Goal: Information Seeking & Learning: Learn about a topic

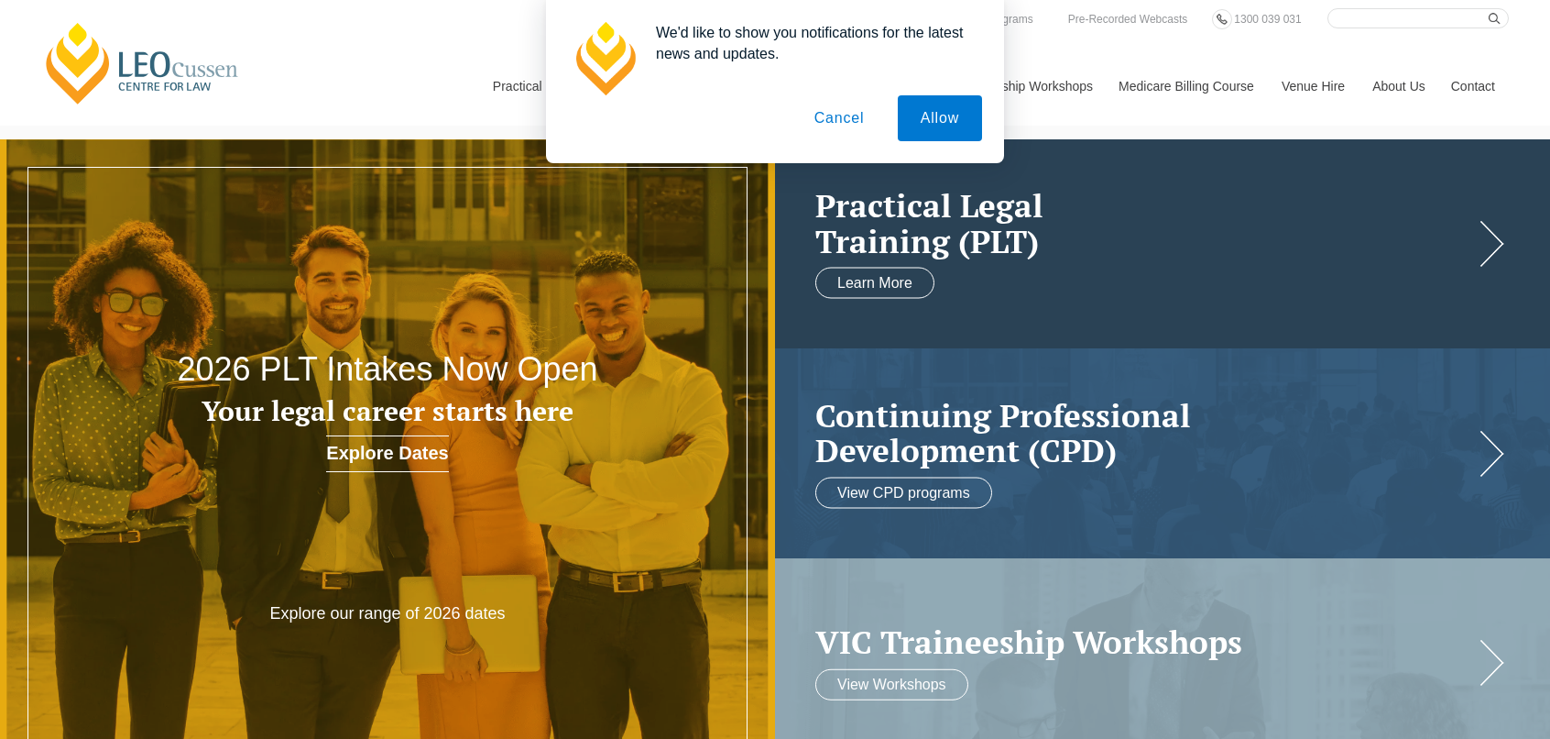
click at [944, 126] on button "Allow" at bounding box center [940, 118] width 84 height 46
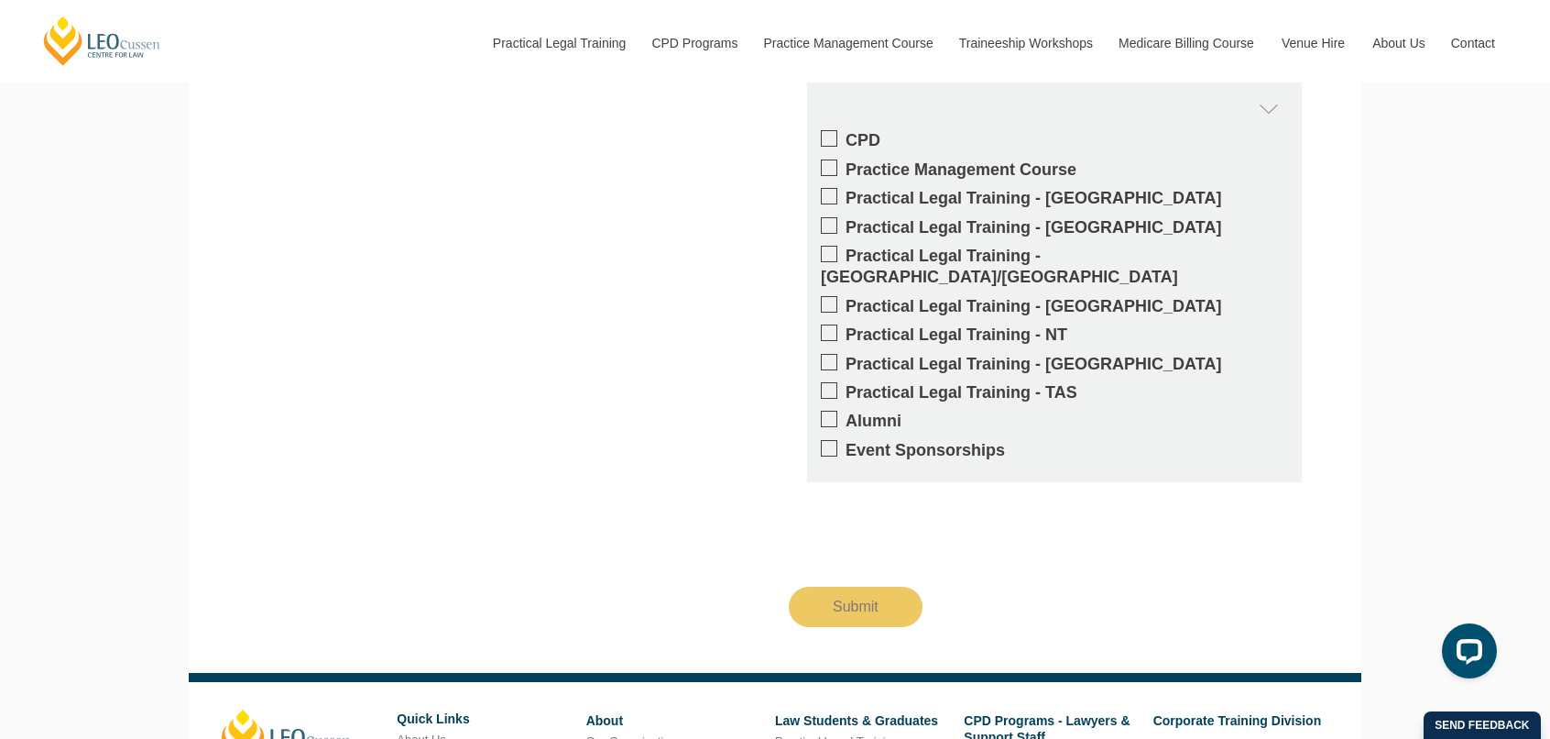
scroll to position [3470, 0]
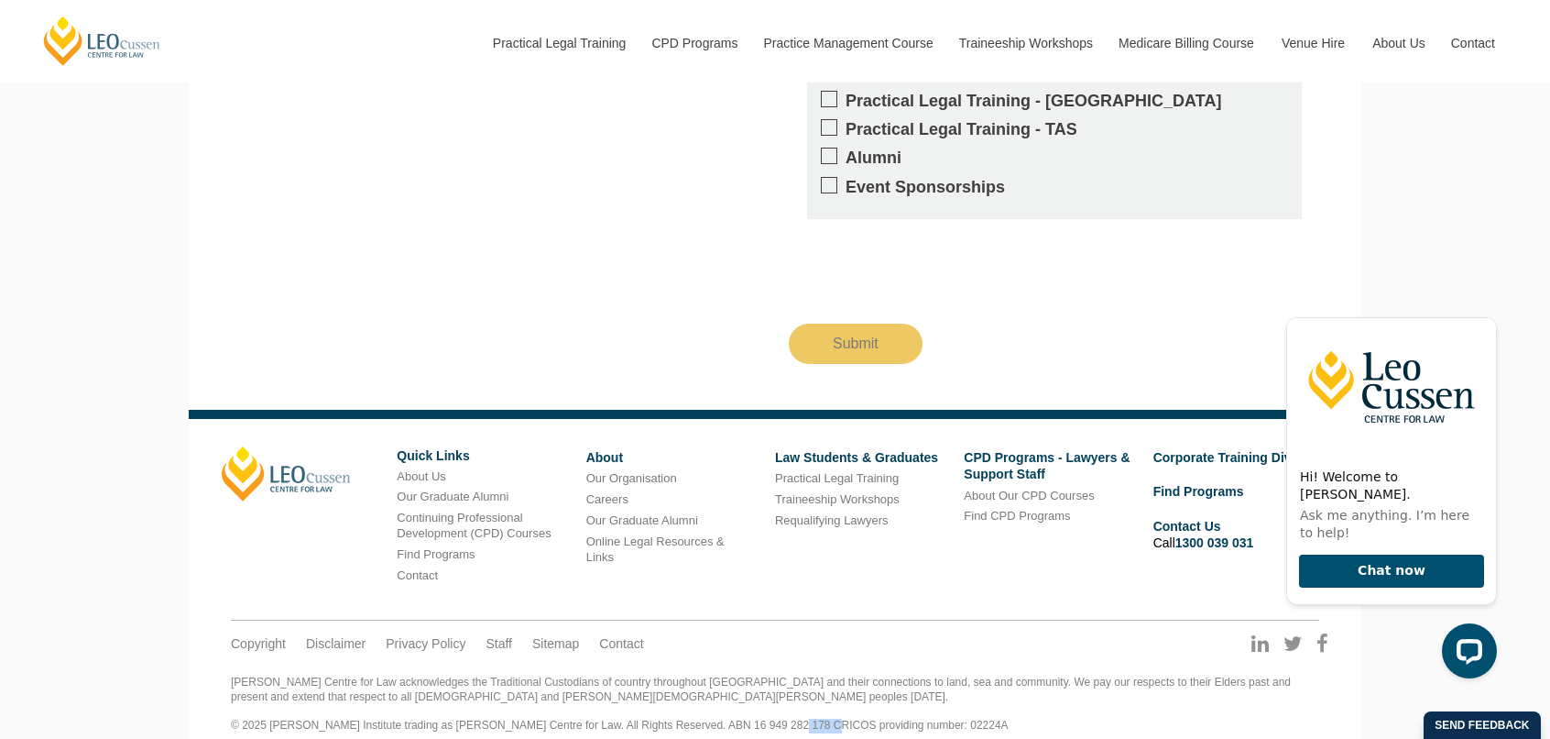
drag, startPoint x: 814, startPoint y: 703, endPoint x: 771, endPoint y: 704, distance: 43.1
click at [771, 704] on div "Leo Cussen Centre for Law acknowledges the Traditional Custodians of country th…" at bounding box center [775, 703] width 1089 height 57
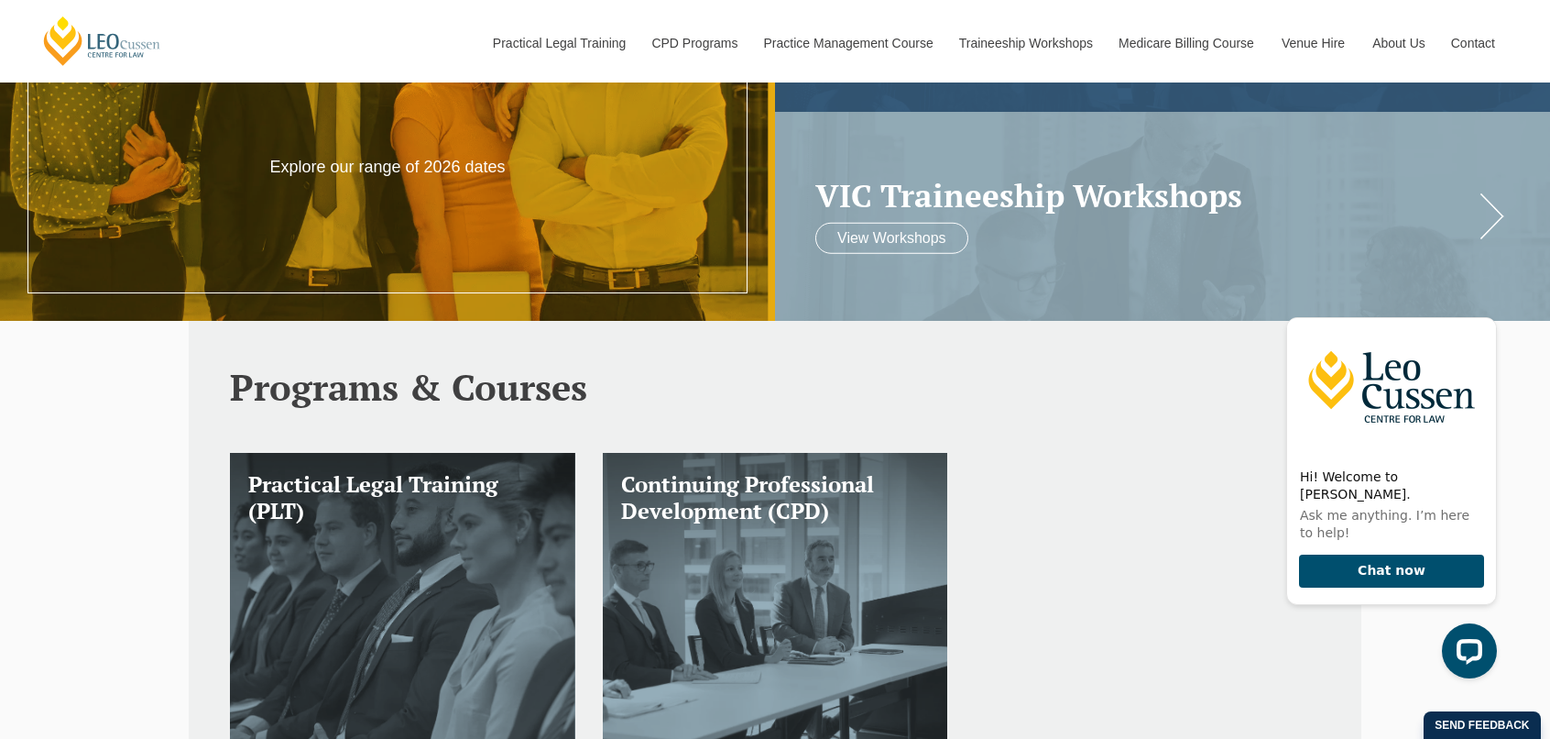
scroll to position [0, 0]
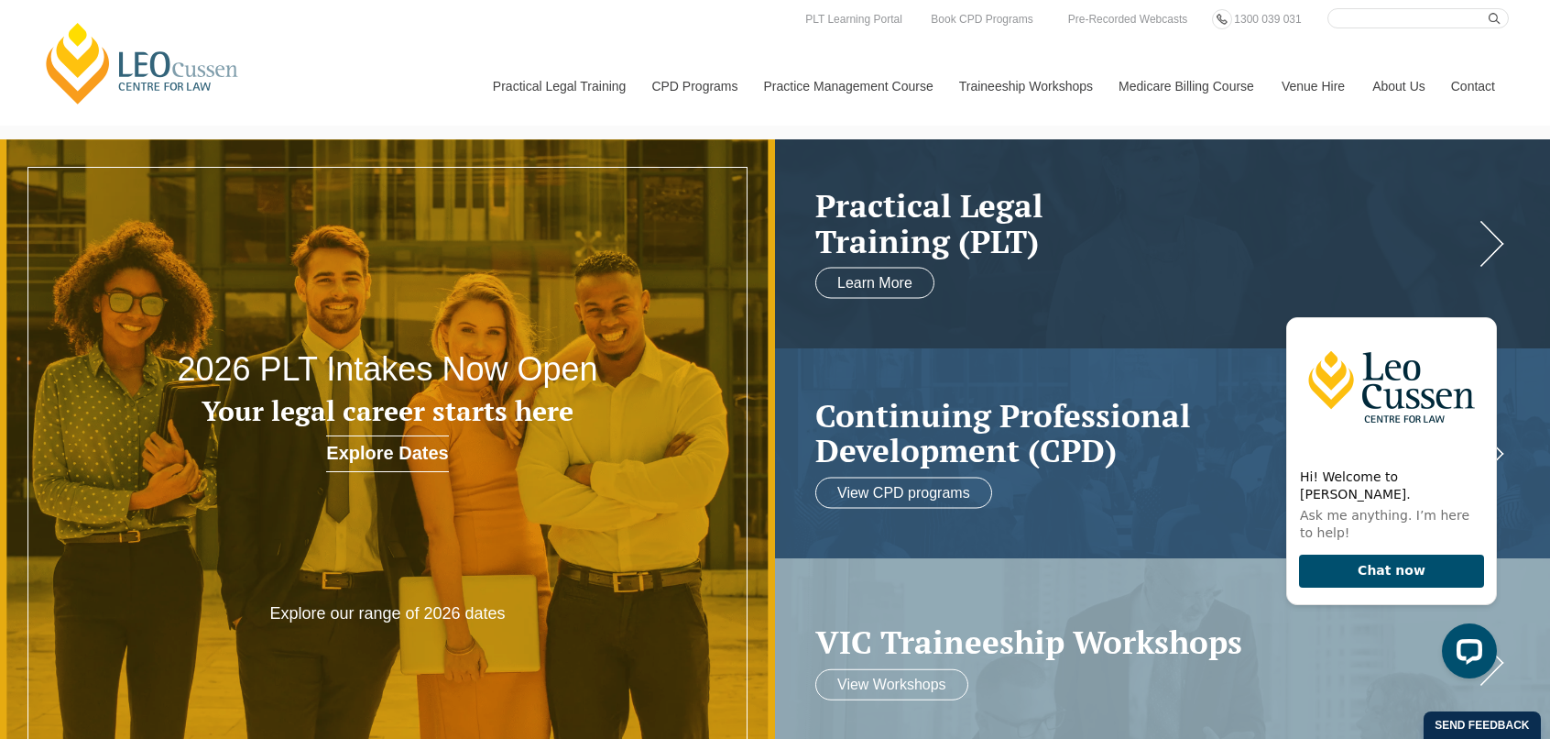
click at [1369, 19] on input "Search here" at bounding box center [1418, 18] width 181 height 20
type input "graduate diploma in legal practice"
click at [1489, 8] on button "submit" at bounding box center [1499, 18] width 20 height 20
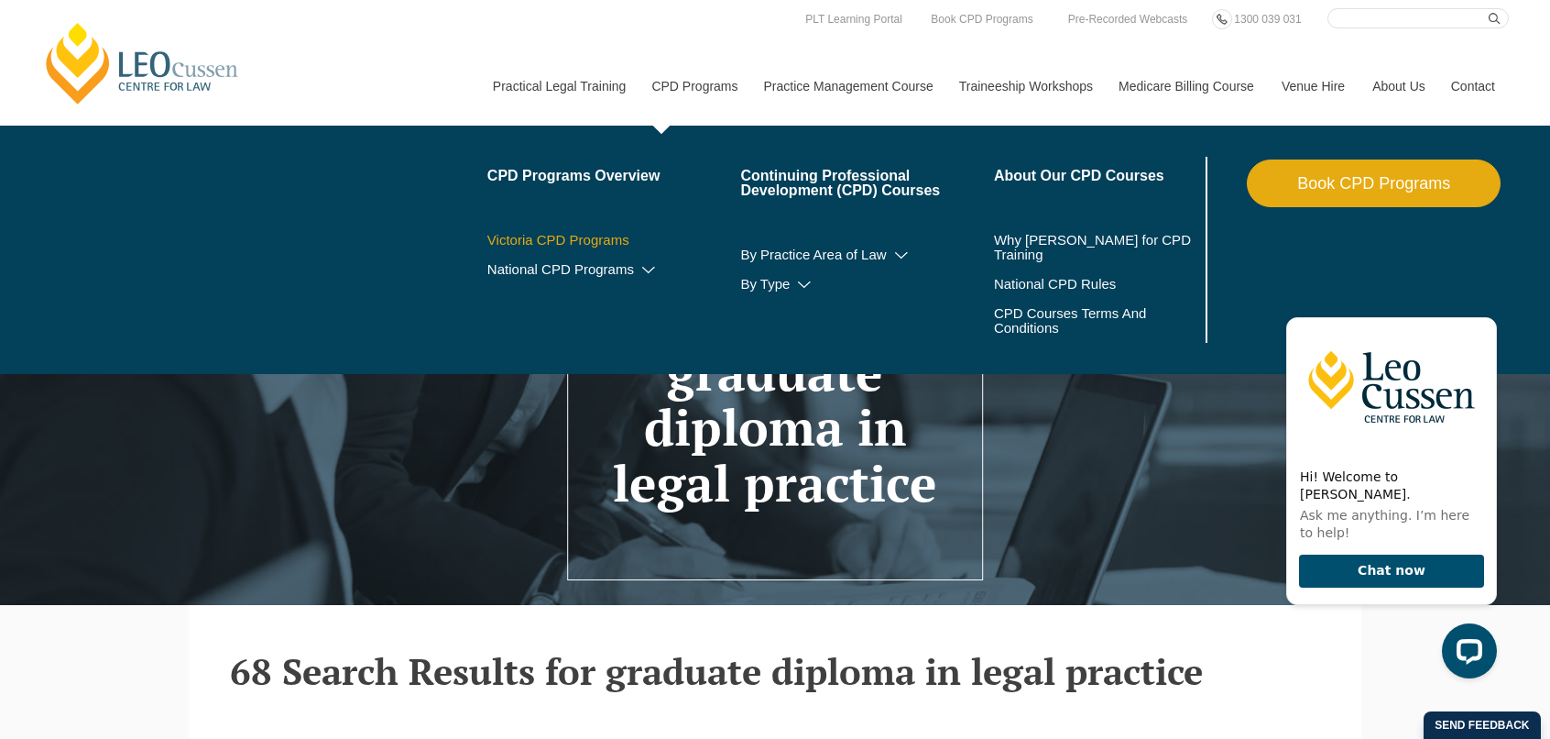
click at [586, 241] on link "Victoria CPD Programs" at bounding box center [614, 240] width 254 height 15
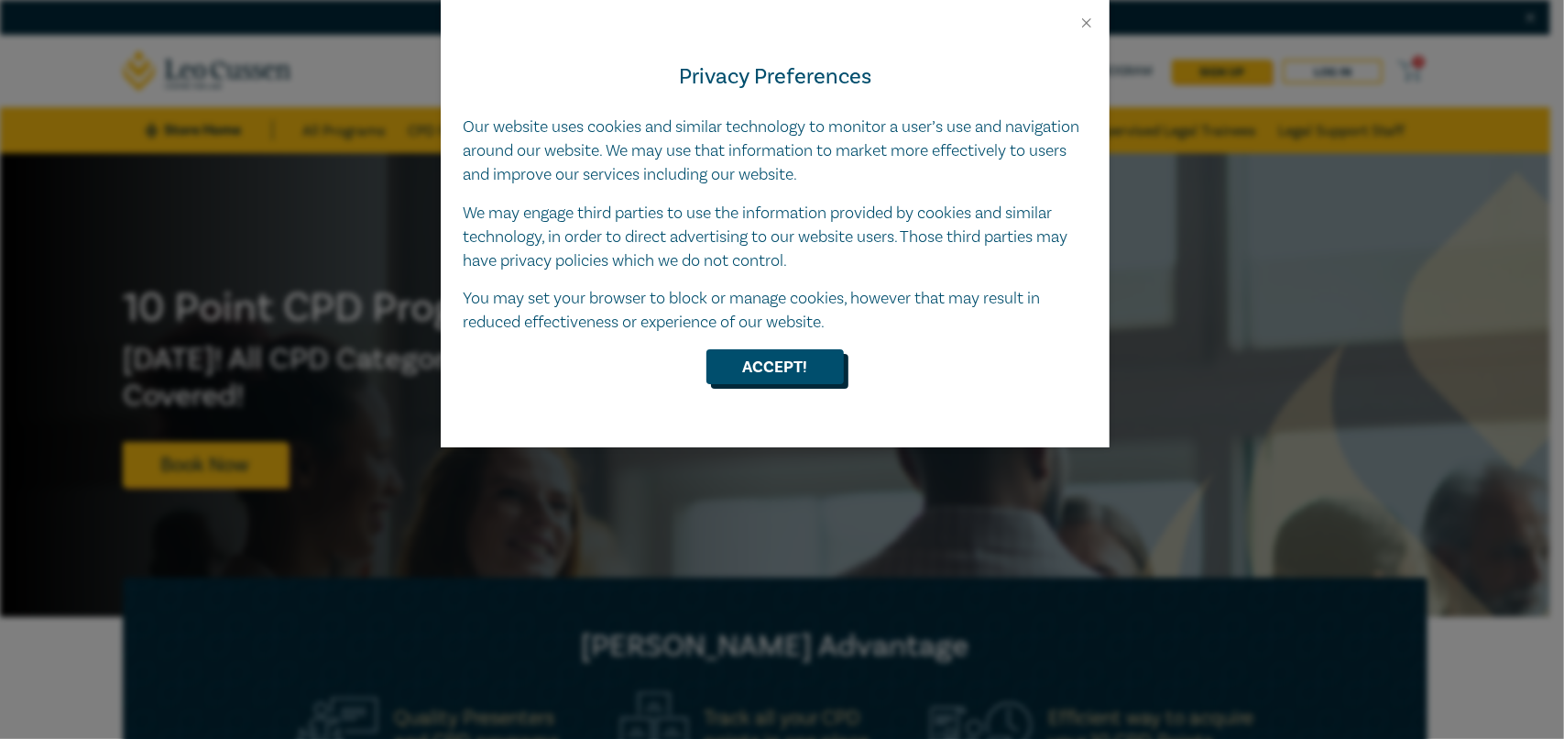
click at [764, 363] on button "Accept!" at bounding box center [774, 366] width 137 height 35
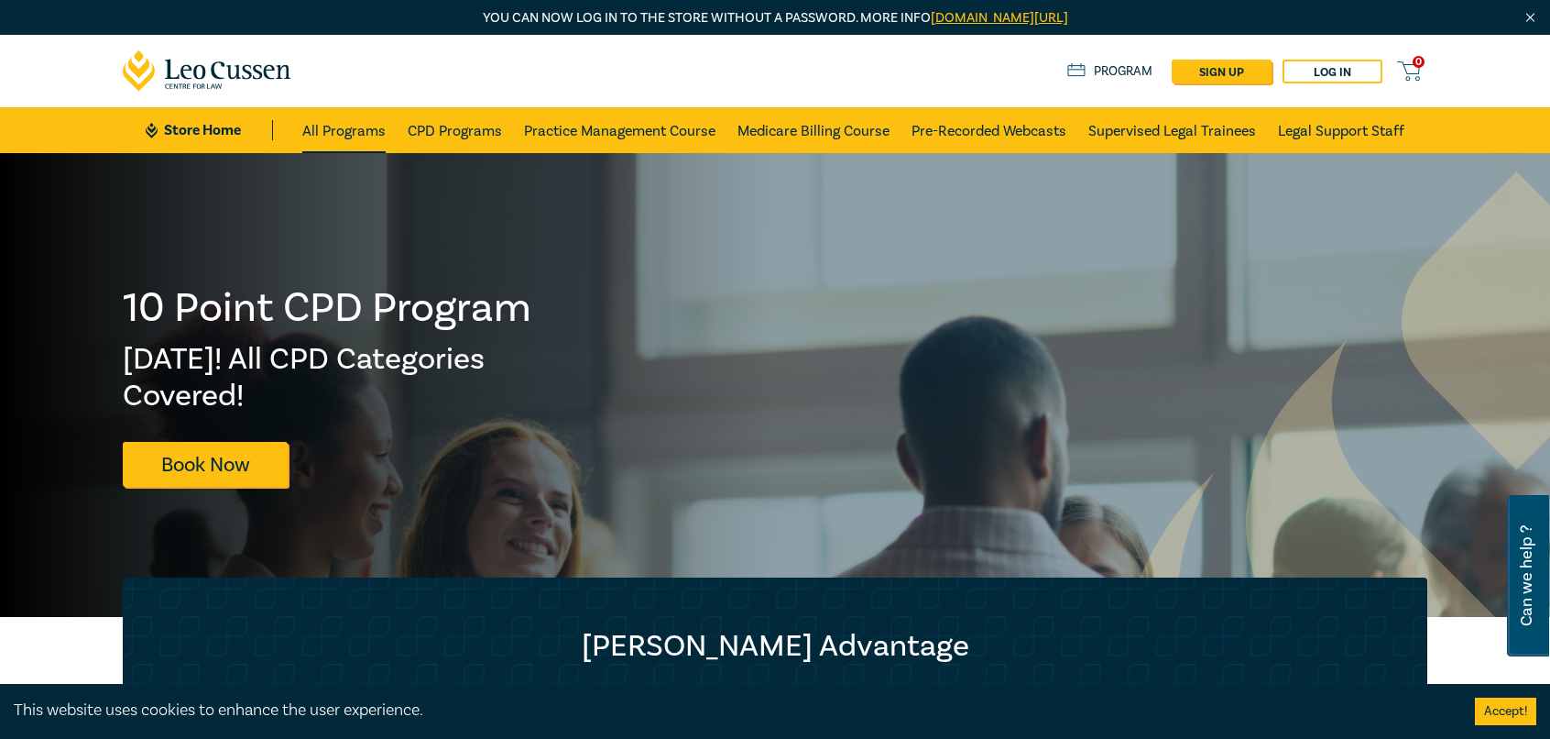
click at [346, 131] on link "All Programs" at bounding box center [343, 130] width 83 height 46
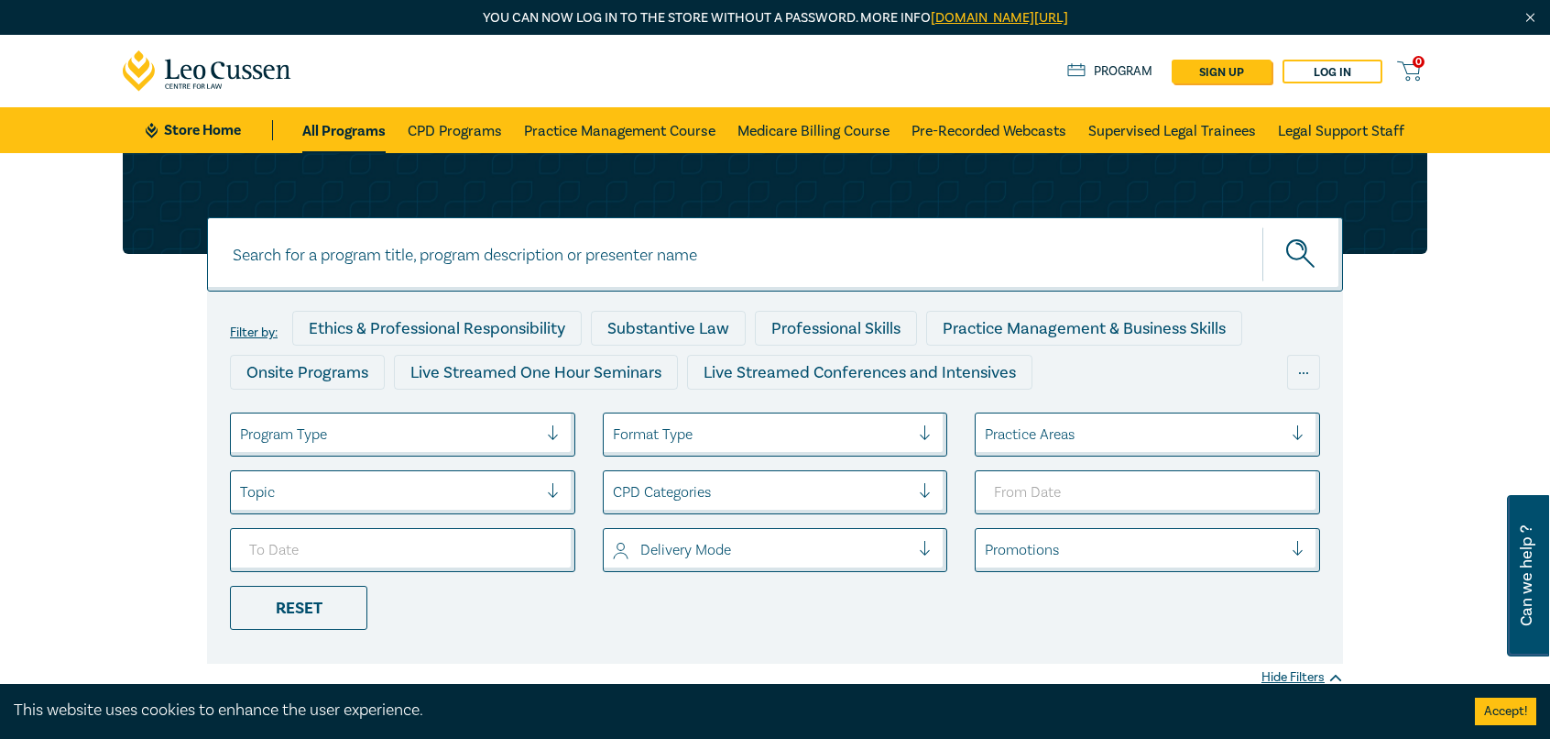
scroll to position [183, 0]
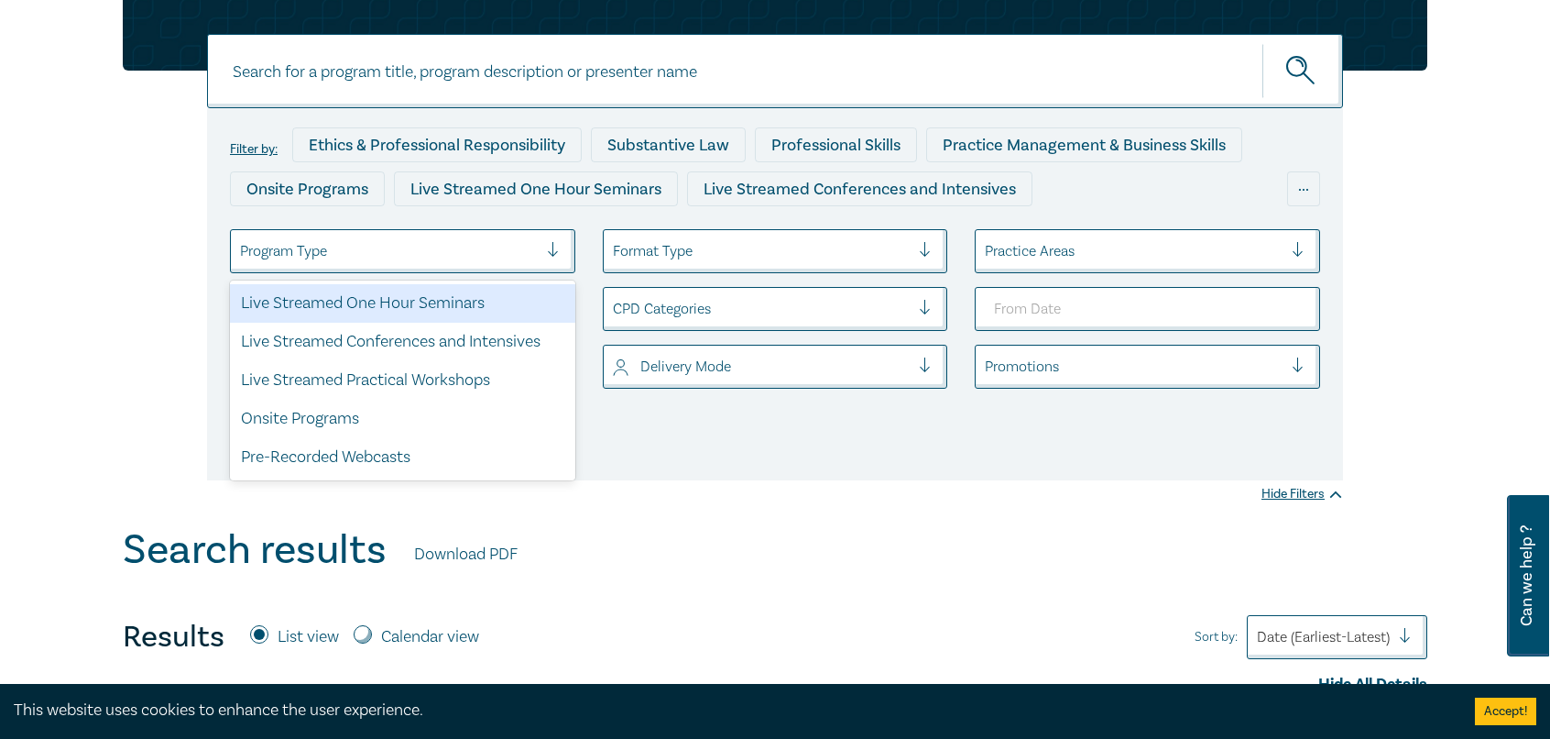
click at [555, 250] on div at bounding box center [560, 251] width 27 height 18
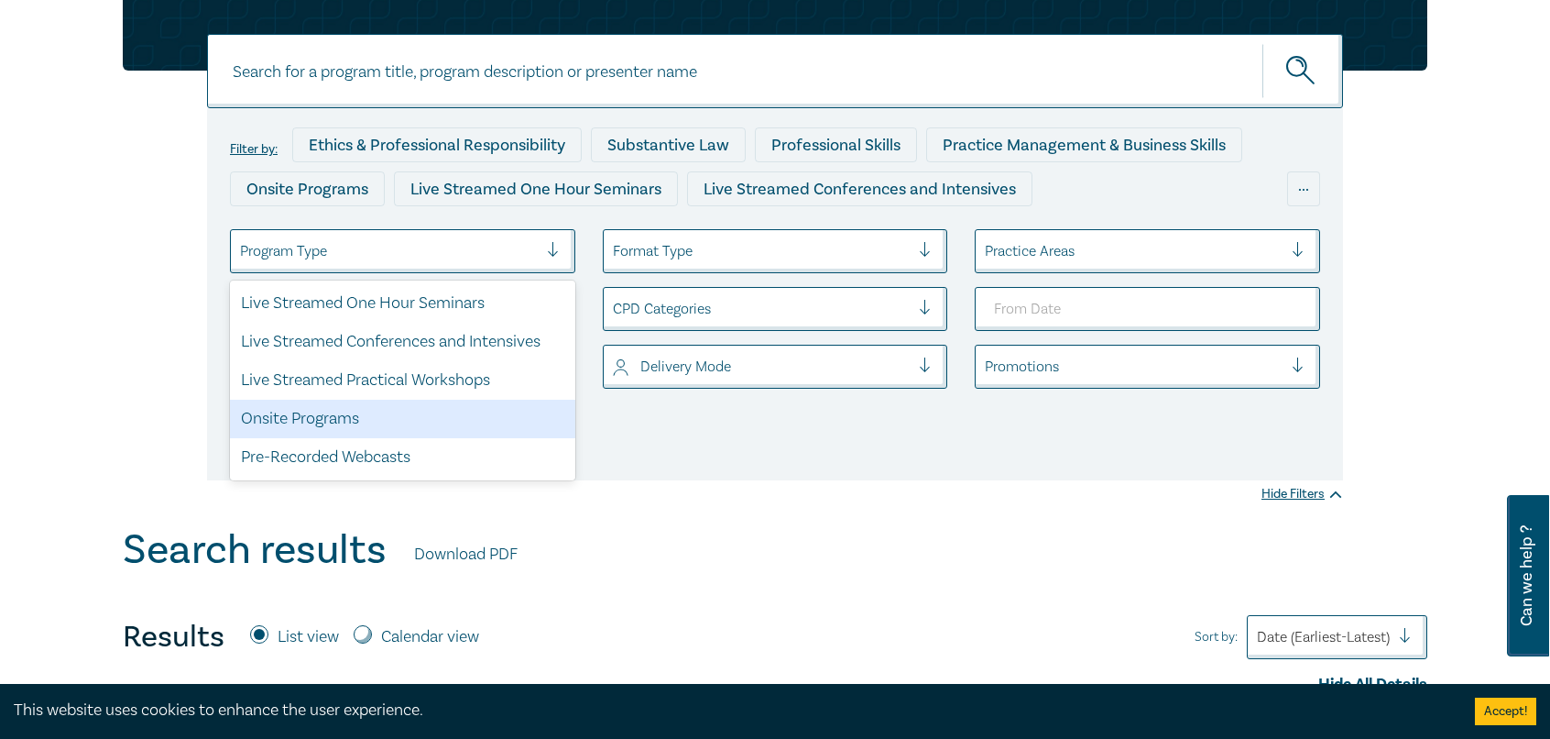
click at [924, 309] on div at bounding box center [932, 309] width 27 height 18
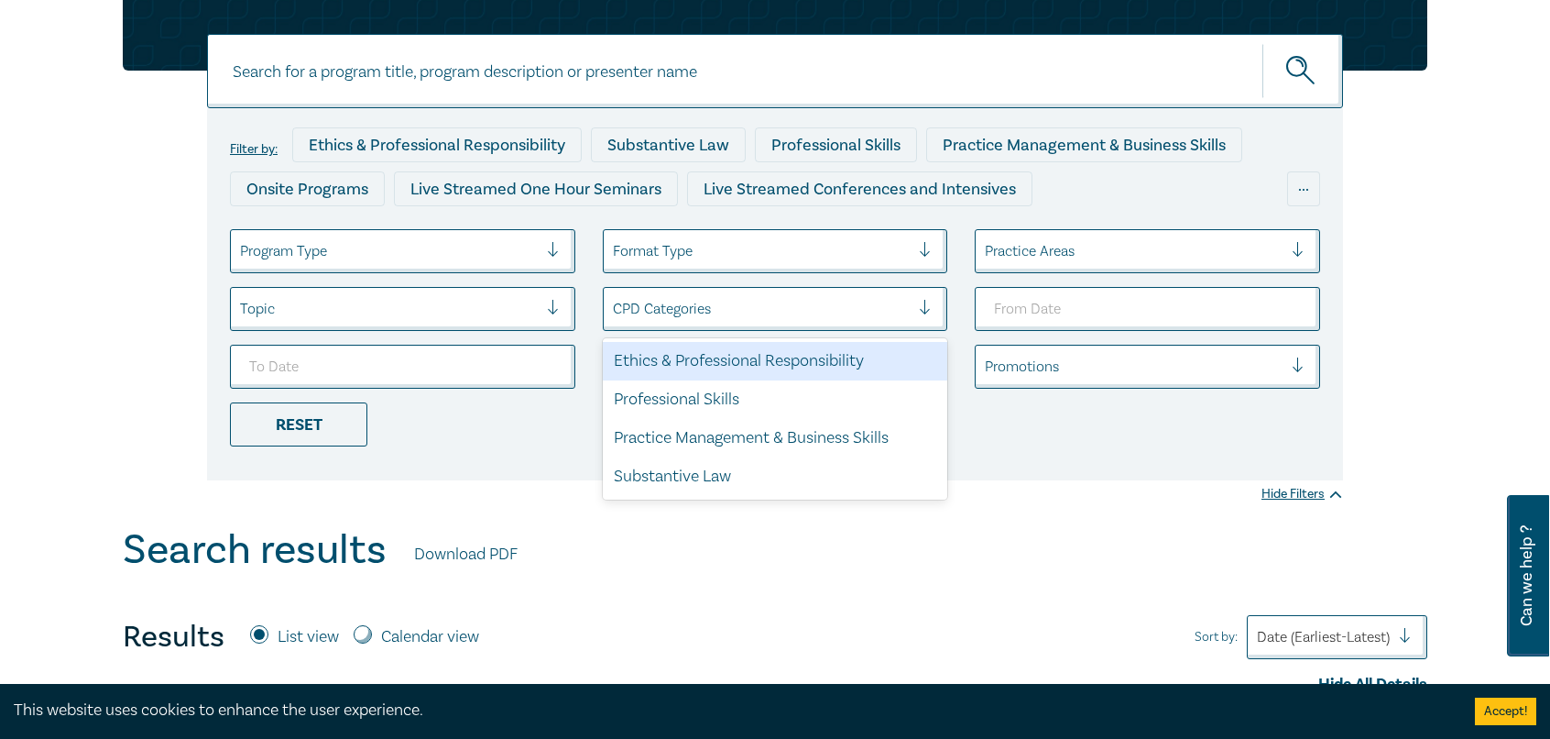
click at [1302, 244] on div at bounding box center [1305, 251] width 27 height 18
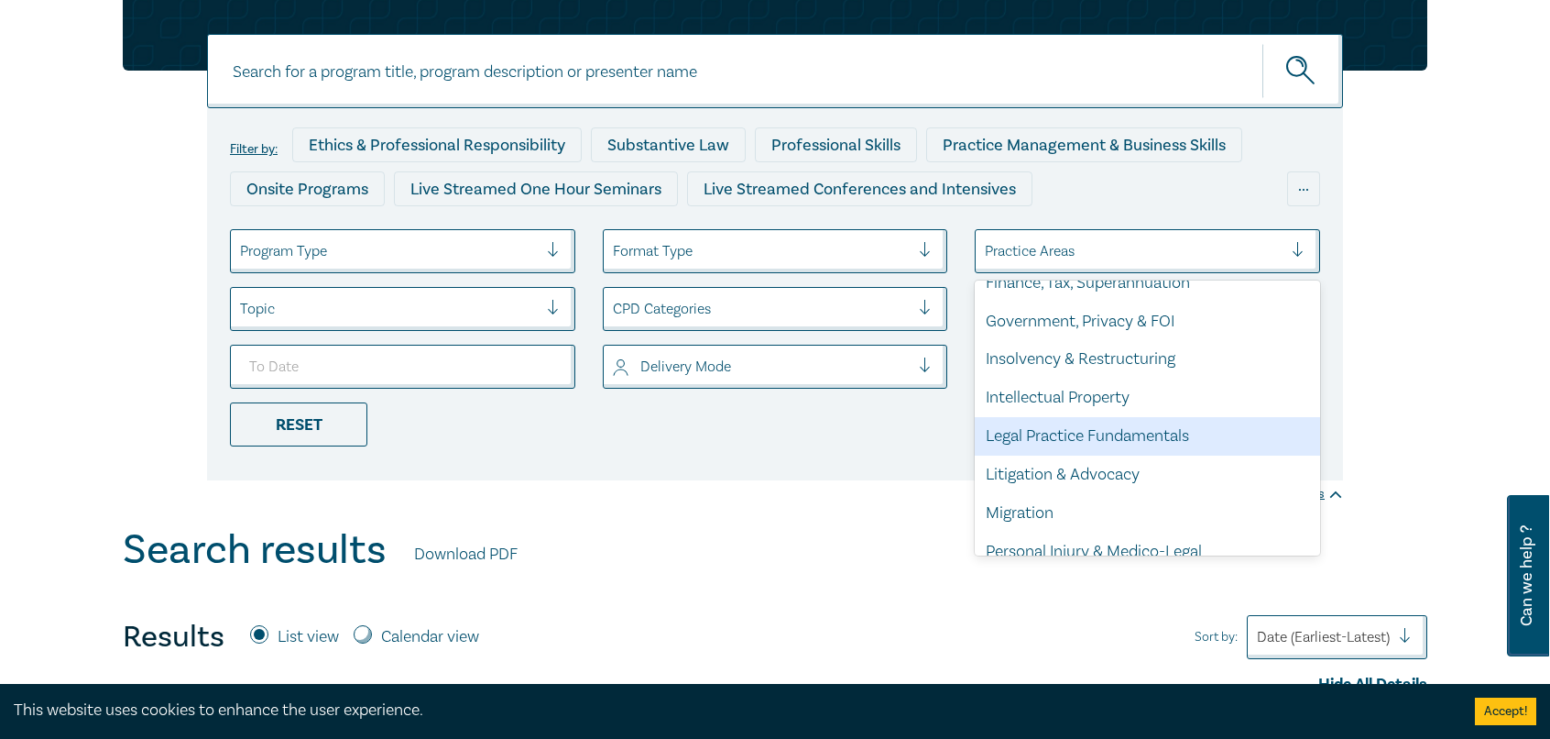
scroll to position [458, 0]
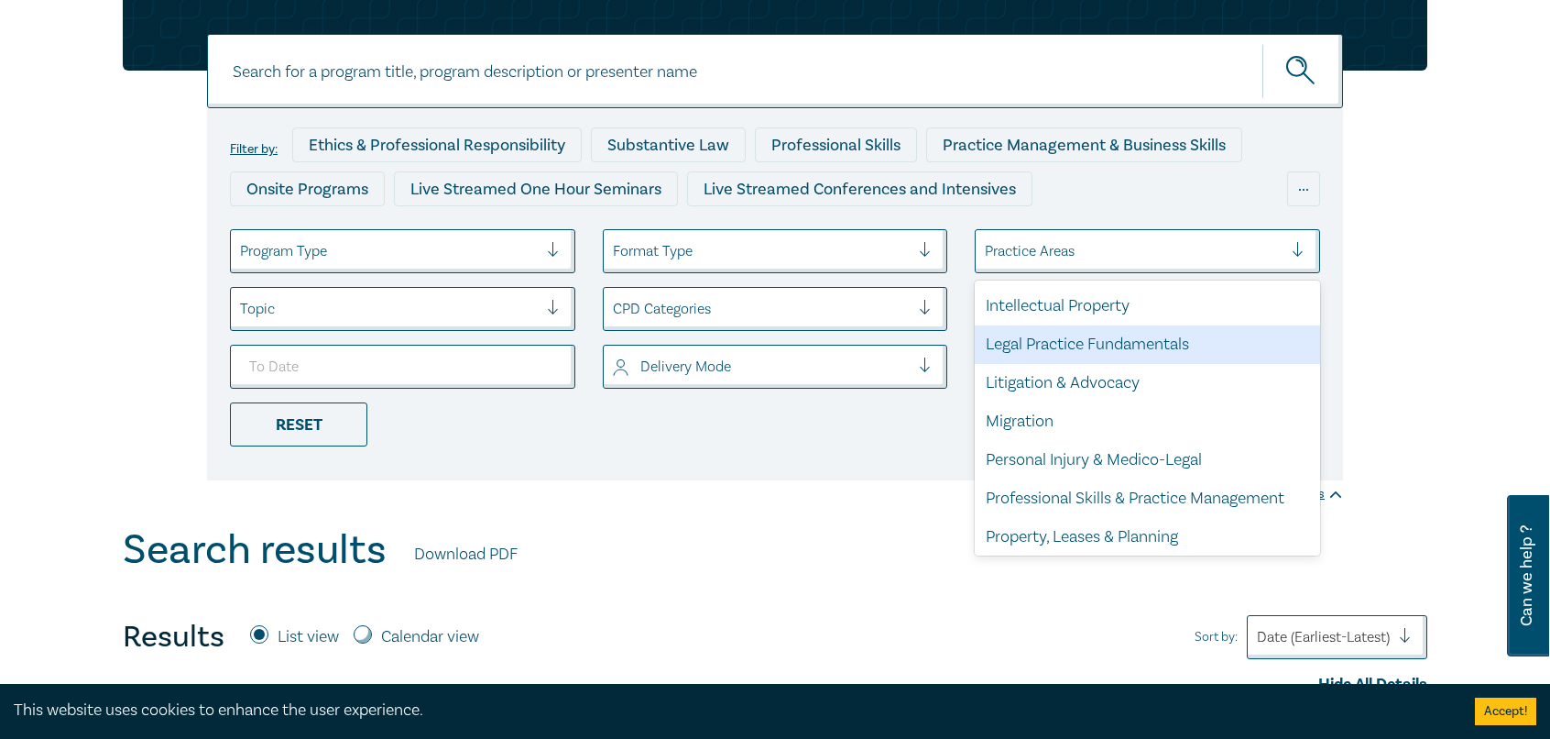
click at [1085, 354] on div "Legal Practice Fundamentals" at bounding box center [1147, 344] width 345 height 38
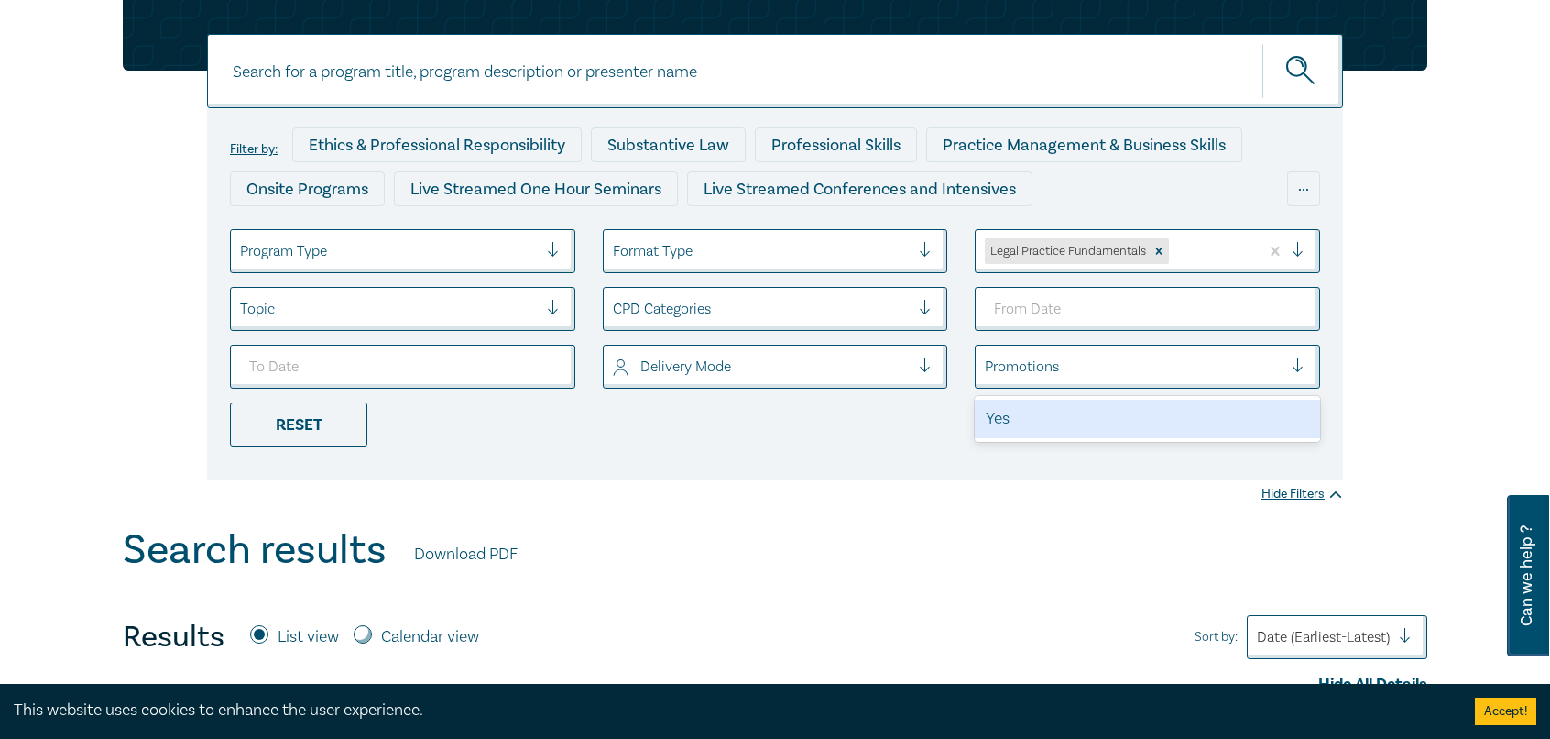
click at [1294, 372] on div at bounding box center [1305, 366] width 27 height 18
click at [1294, 371] on div at bounding box center [1305, 366] width 27 height 18
drag, startPoint x: 285, startPoint y: 421, endPoint x: 1239, endPoint y: 573, distance: 966.0
click at [286, 421] on div "Reset" at bounding box center [298, 424] width 137 height 44
